Goal: Information Seeking & Learning: Understand process/instructions

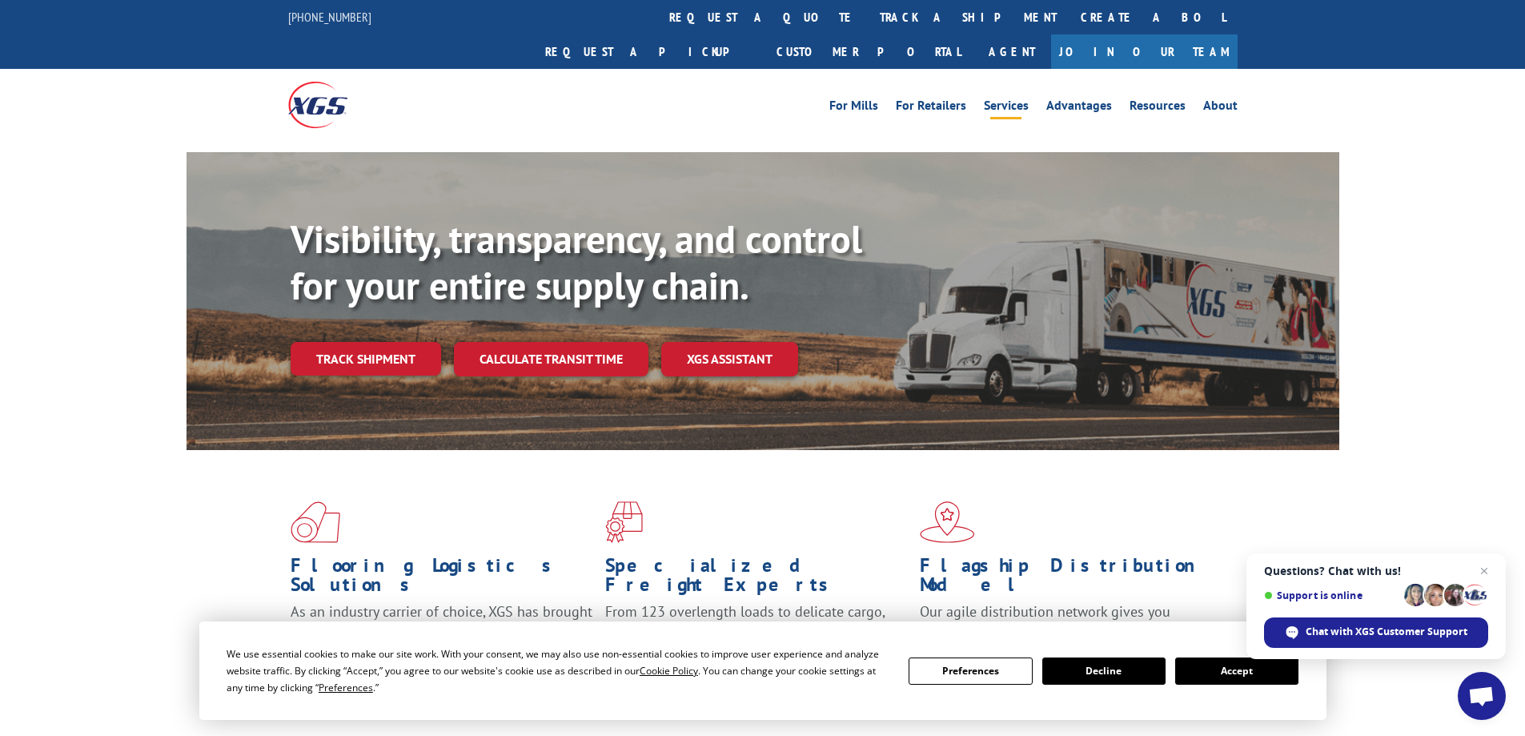
click at [1004, 99] on link "Services" at bounding box center [1006, 108] width 45 height 18
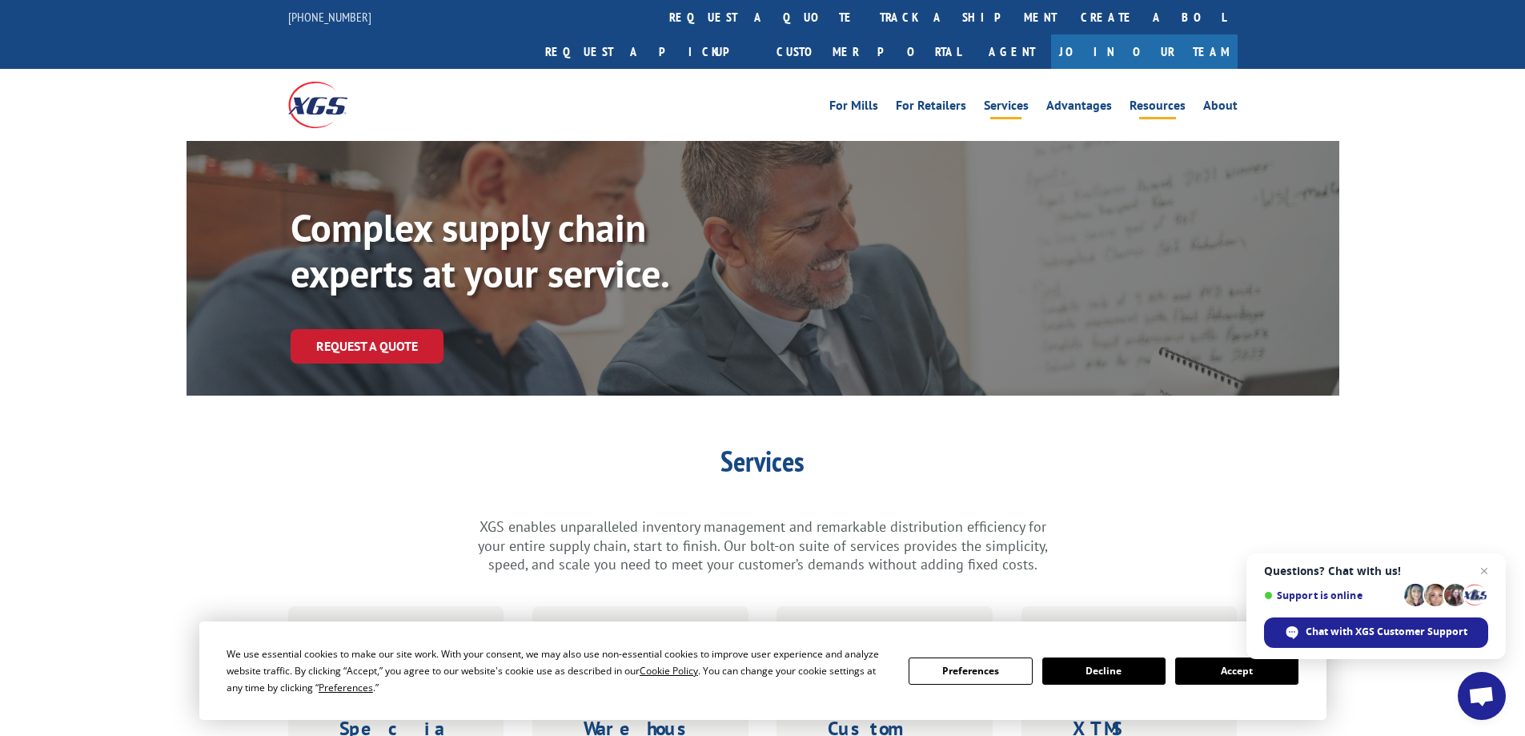
click at [1159, 99] on link "Resources" at bounding box center [1158, 108] width 56 height 18
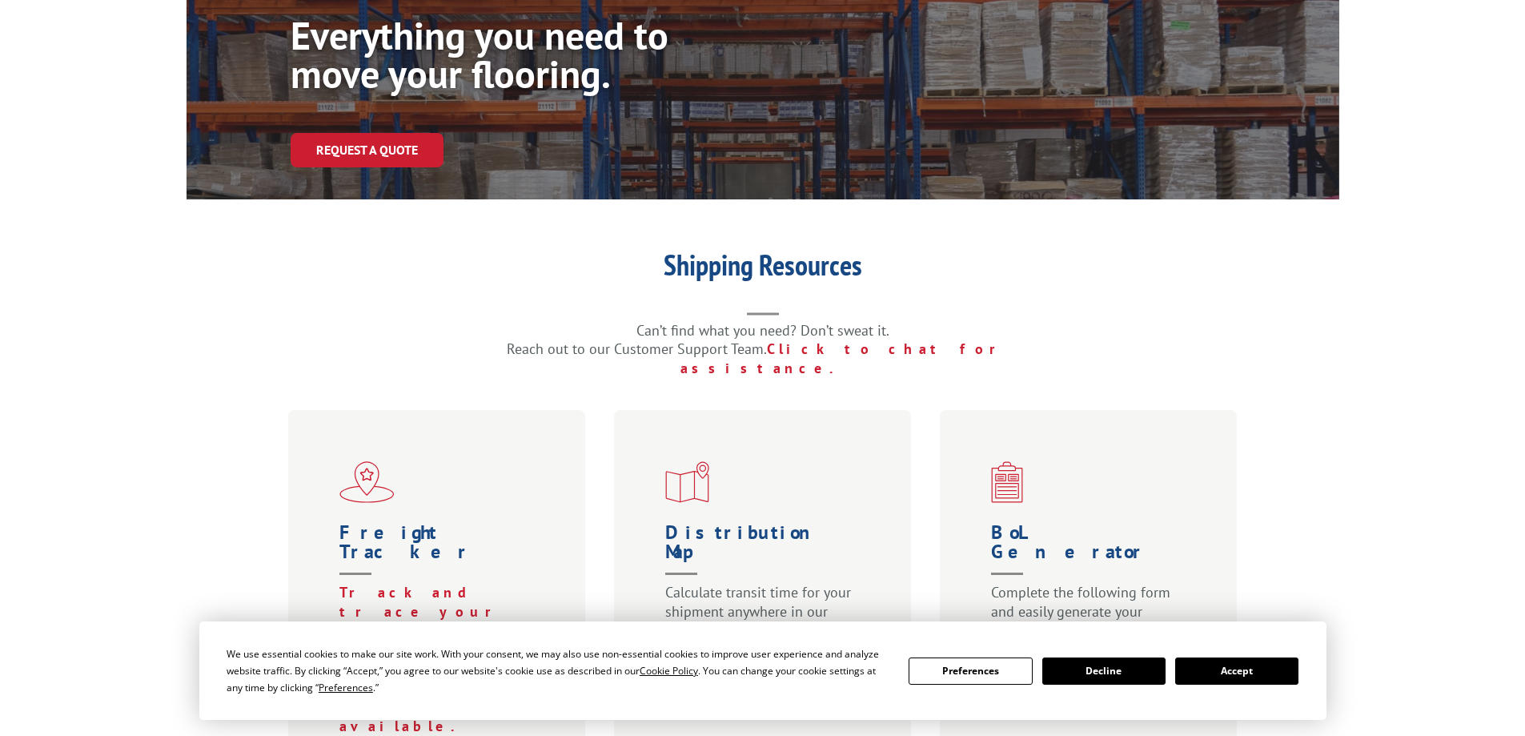
scroll to position [320, 0]
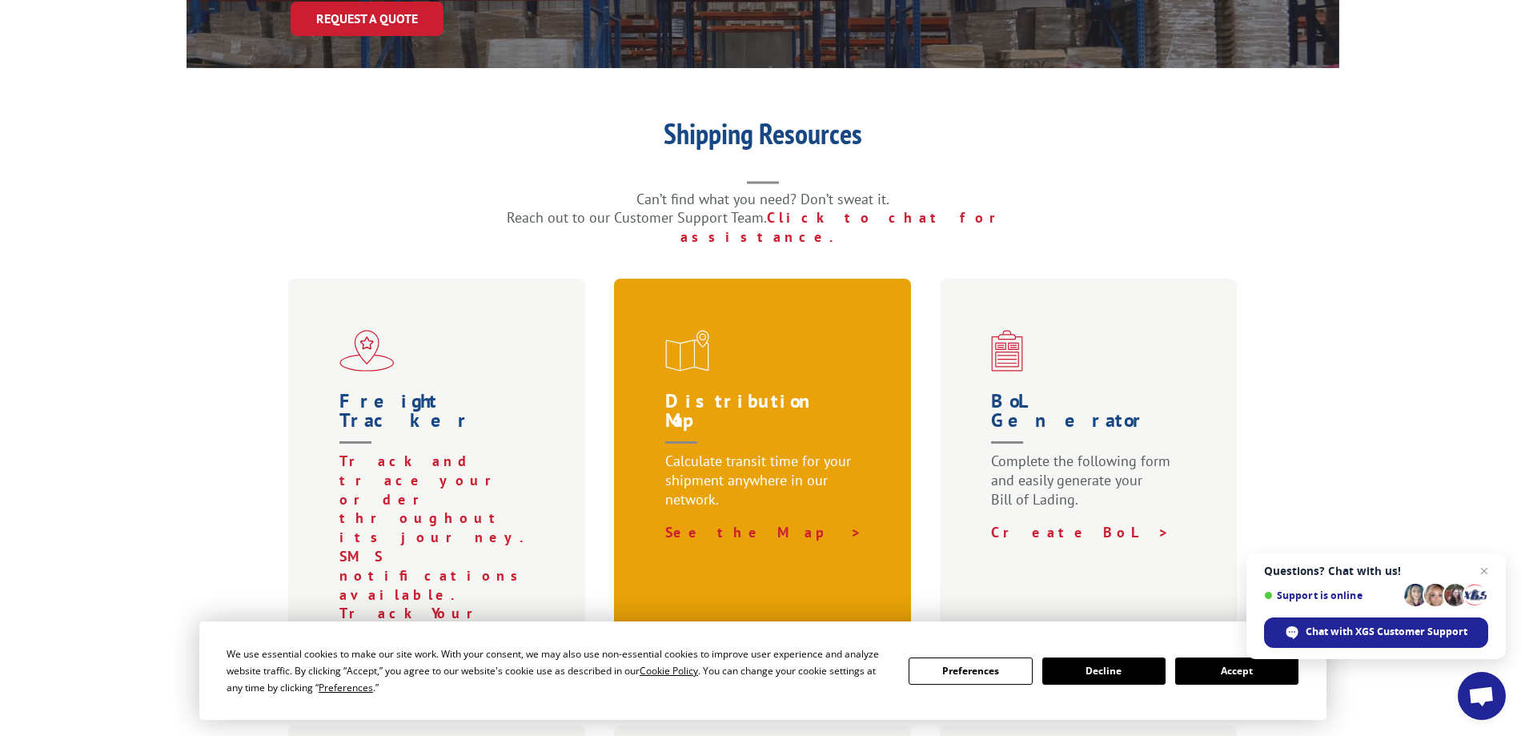
click at [797, 452] on p "Calculate transit time for your shipment anywhere in our network." at bounding box center [766, 487] width 202 height 71
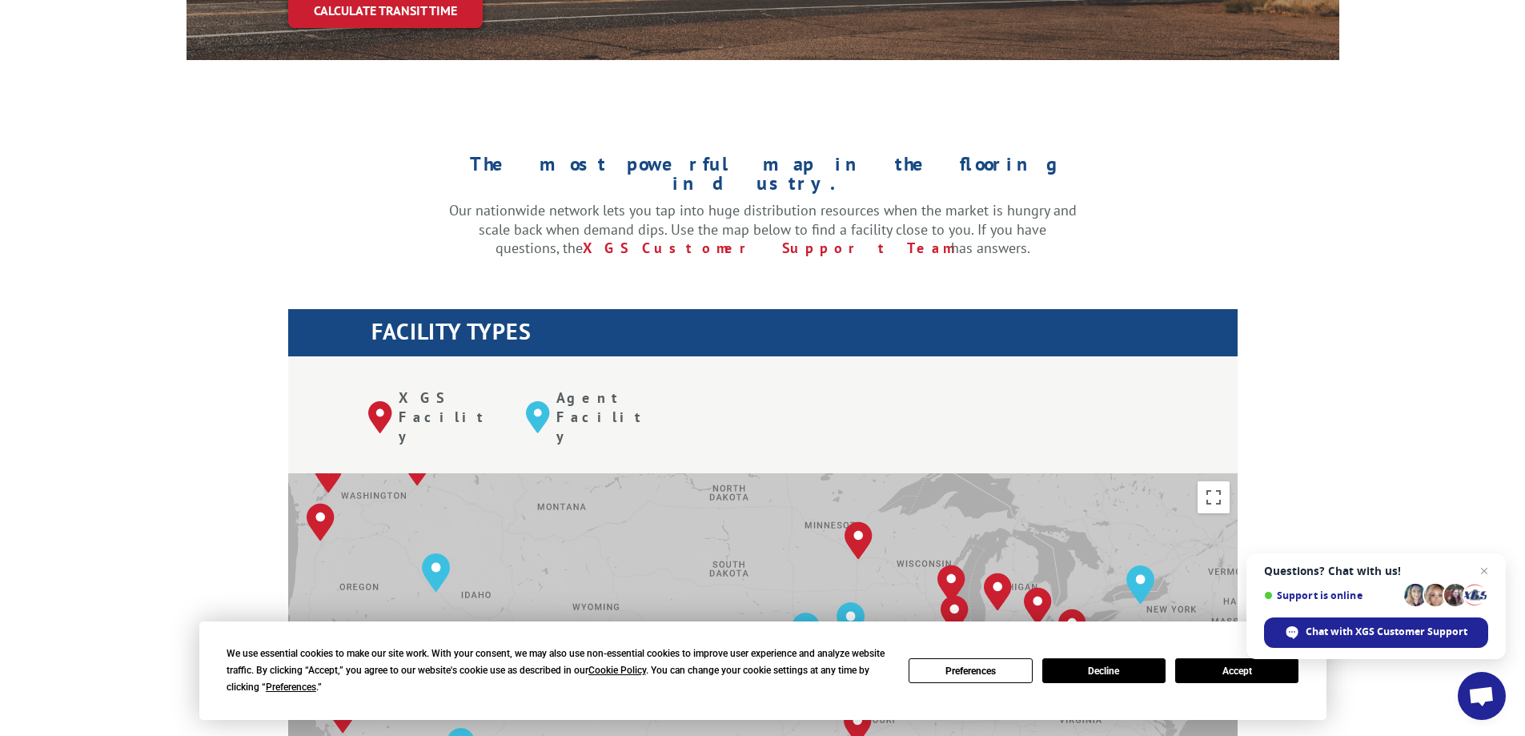
scroll to position [640, 0]
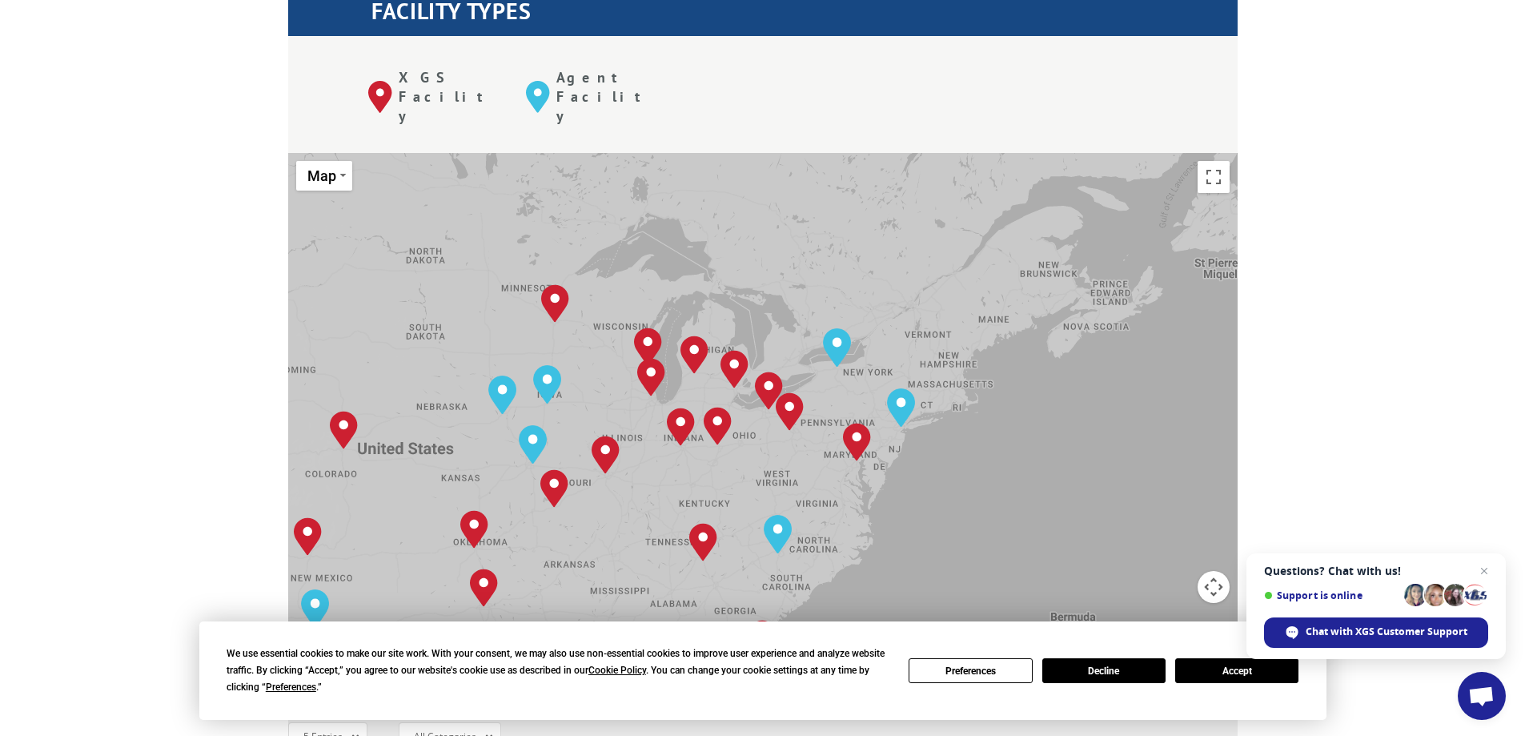
drag, startPoint x: 1172, startPoint y: 375, endPoint x: 861, endPoint y: 460, distance: 322.0
click at [861, 460] on div "[GEOGRAPHIC_DATA], [GEOGRAPHIC_DATA] [GEOGRAPHIC_DATA], [GEOGRAPHIC_DATA] [GEOG…" at bounding box center [763, 416] width 950 height 527
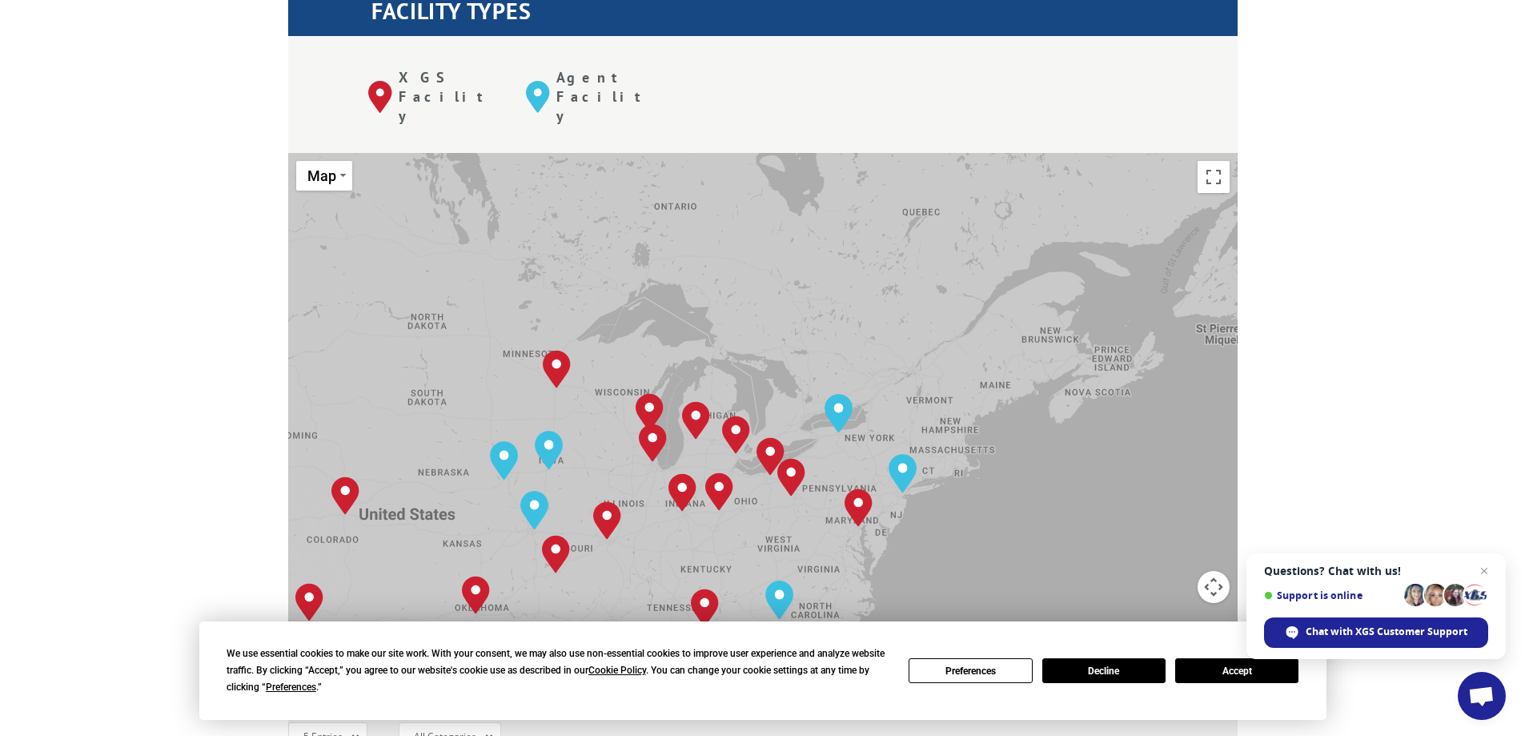
drag, startPoint x: 952, startPoint y: 461, endPoint x: 948, endPoint y: 471, distance: 10.4
click at [942, 492] on div "[GEOGRAPHIC_DATA], [GEOGRAPHIC_DATA] [GEOGRAPHIC_DATA], [GEOGRAPHIC_DATA] [GEOG…" at bounding box center [763, 416] width 950 height 527
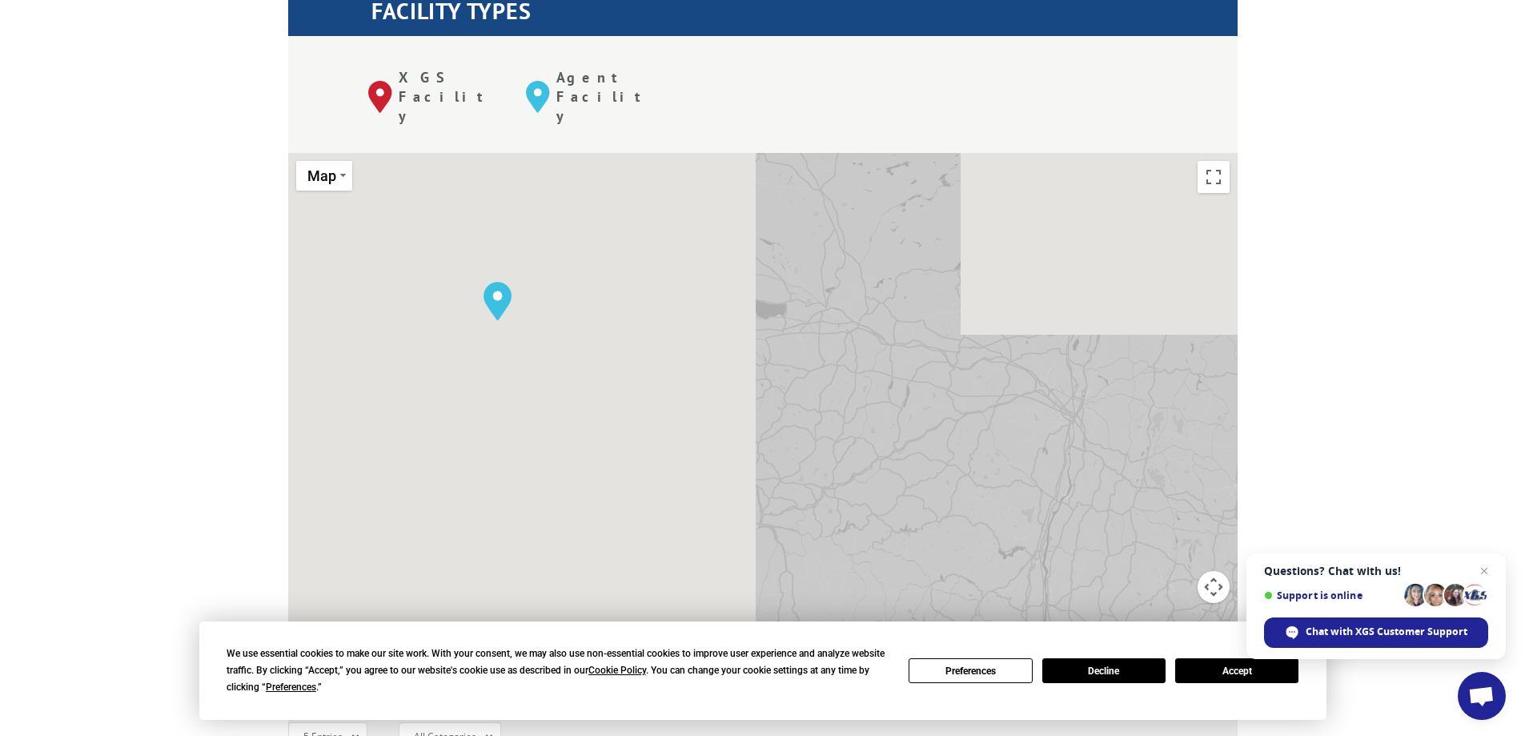
drag, startPoint x: 424, startPoint y: 247, endPoint x: 919, endPoint y: 440, distance: 531.1
click at [919, 440] on div "[GEOGRAPHIC_DATA], [GEOGRAPHIC_DATA] [GEOGRAPHIC_DATA], [GEOGRAPHIC_DATA] [GEOG…" at bounding box center [763, 416] width 950 height 527
